Goal: Information Seeking & Learning: Learn about a topic

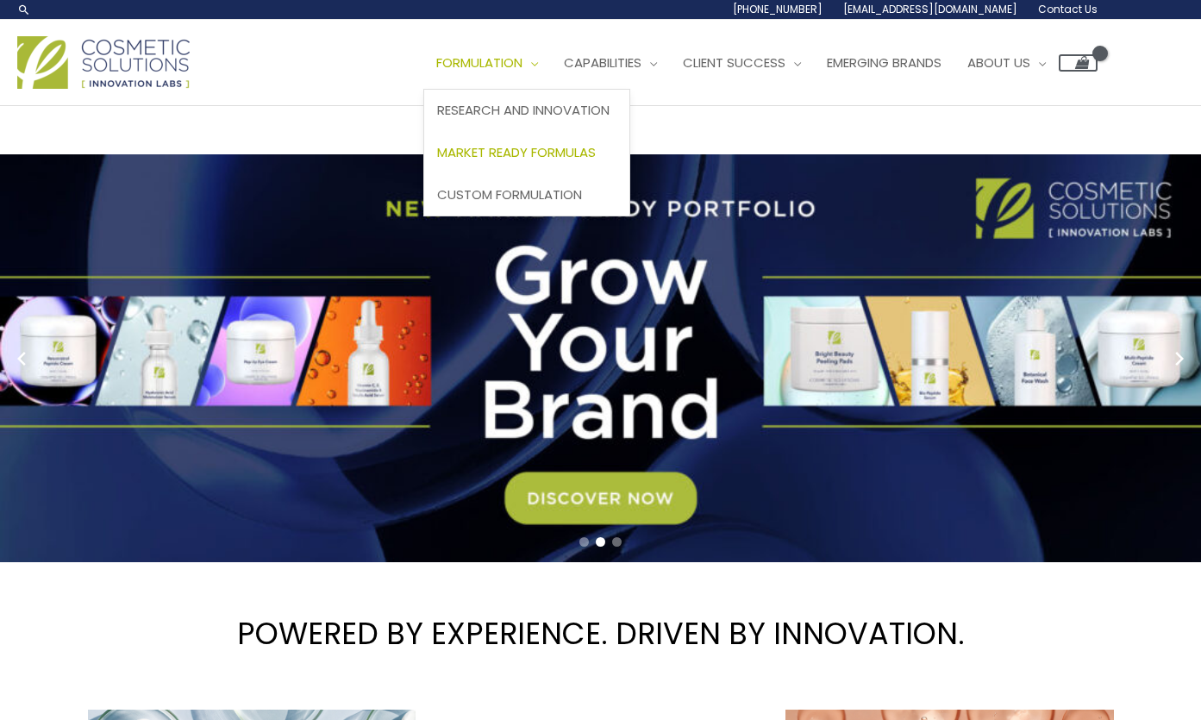
click at [557, 152] on span "Market Ready Formulas" at bounding box center [516, 152] width 159 height 18
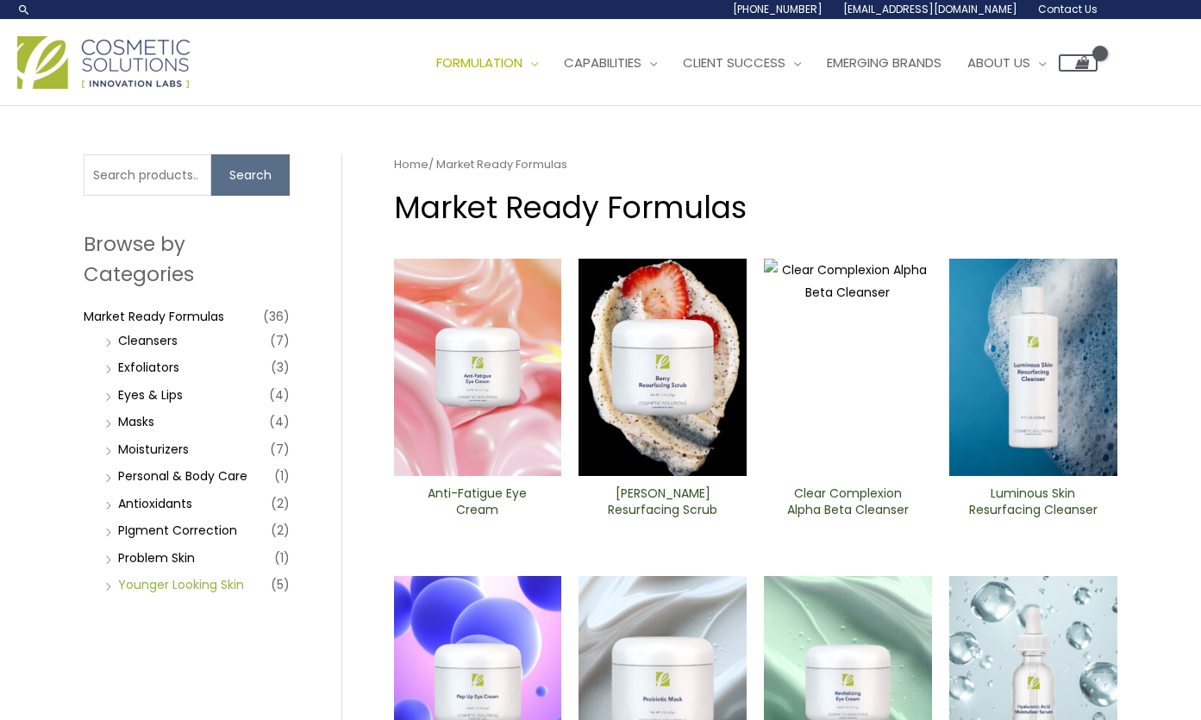
click at [187, 581] on link "Younger Looking Skin" at bounding box center [181, 584] width 126 height 17
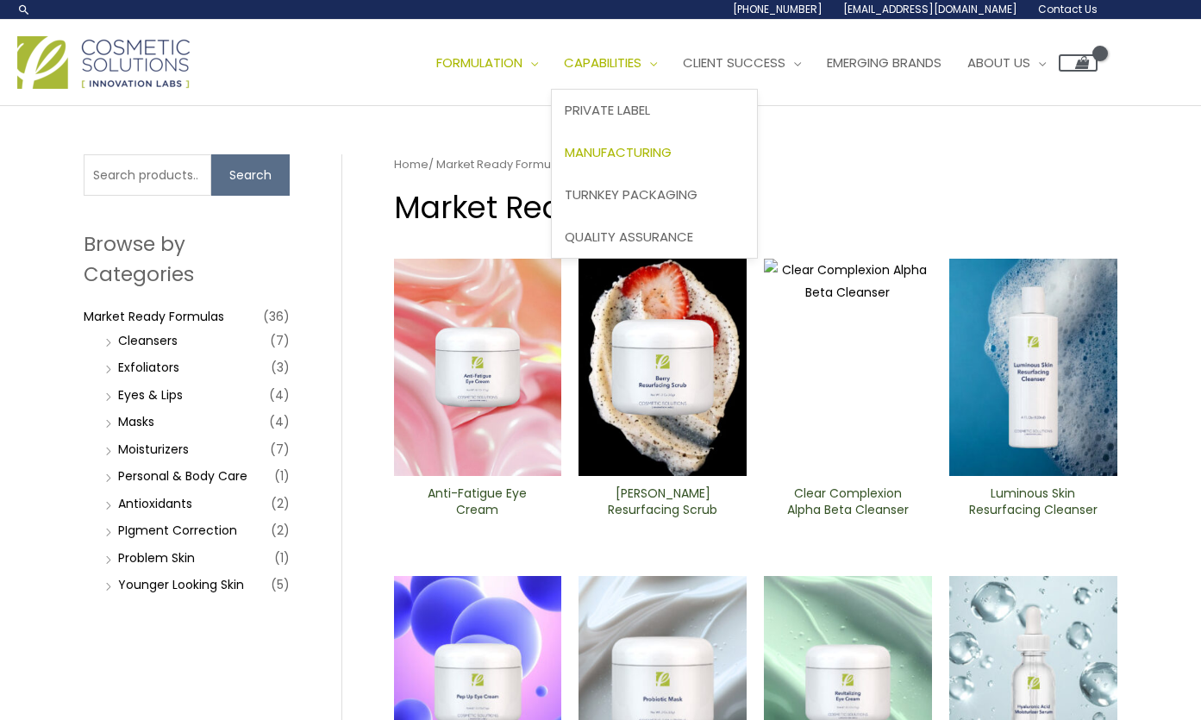
click at [649, 153] on span "Manufacturing" at bounding box center [618, 152] width 107 height 18
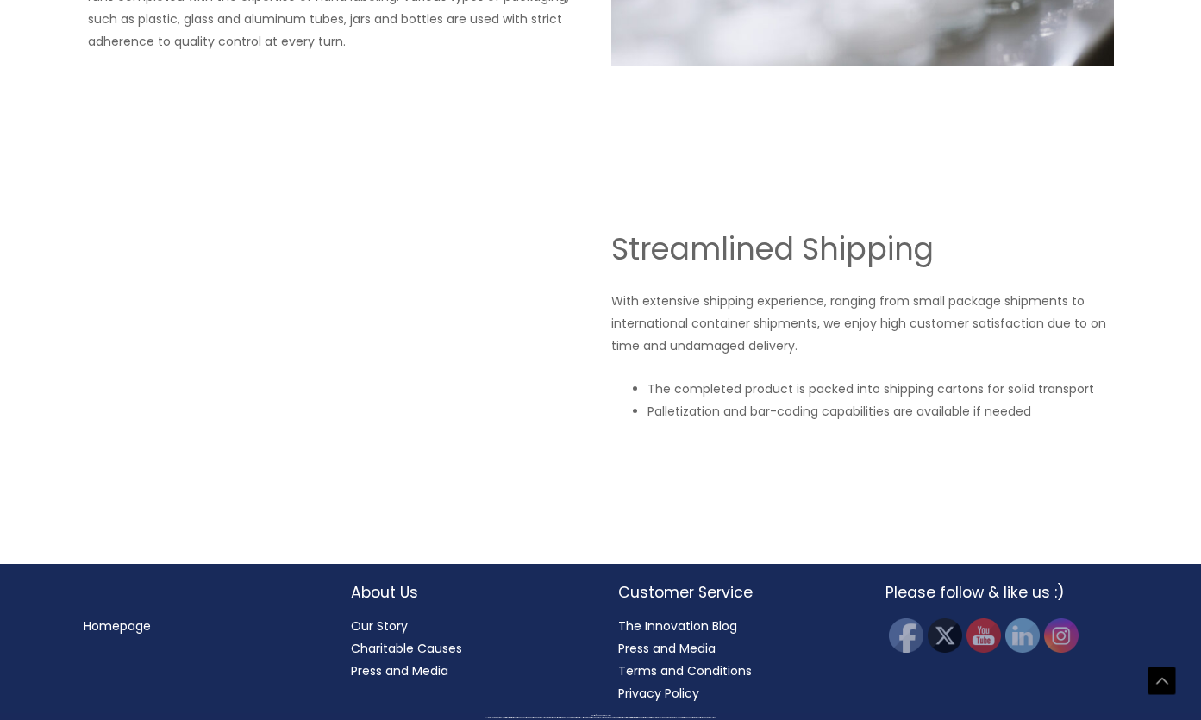
scroll to position [2961, 0]
